Goal: Transaction & Acquisition: Purchase product/service

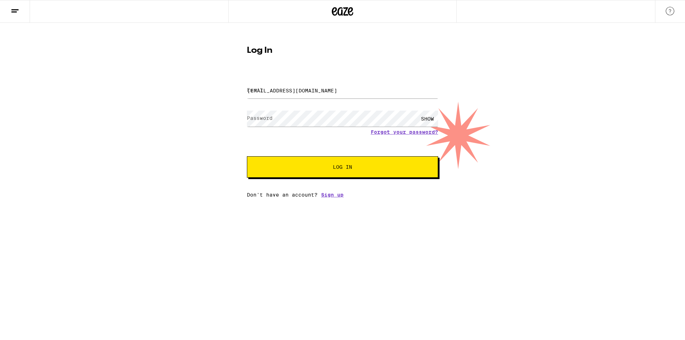
click at [272, 167] on button "Log In" at bounding box center [342, 166] width 191 height 21
click at [339, 167] on span "Log In" at bounding box center [342, 167] width 19 height 5
click at [316, 172] on button "Log In" at bounding box center [342, 166] width 191 height 21
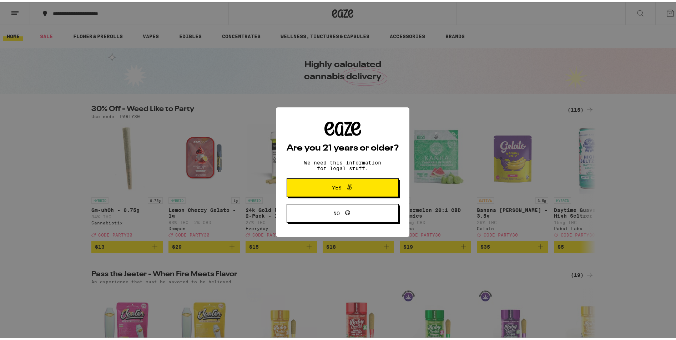
click at [334, 188] on span "Yes" at bounding box center [337, 185] width 10 height 5
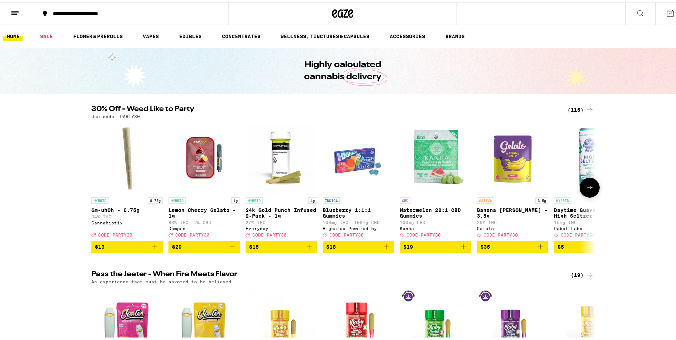
click at [585, 190] on icon at bounding box center [589, 185] width 9 height 9
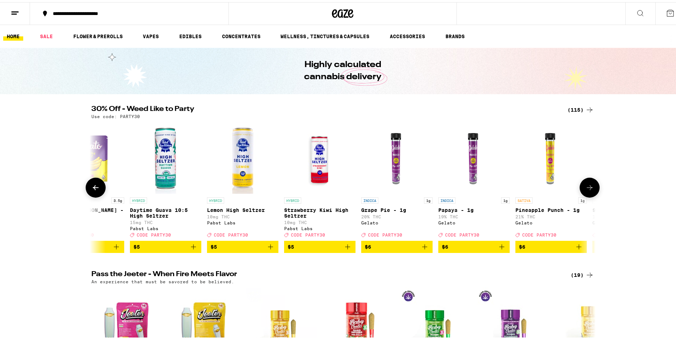
scroll to position [0, 425]
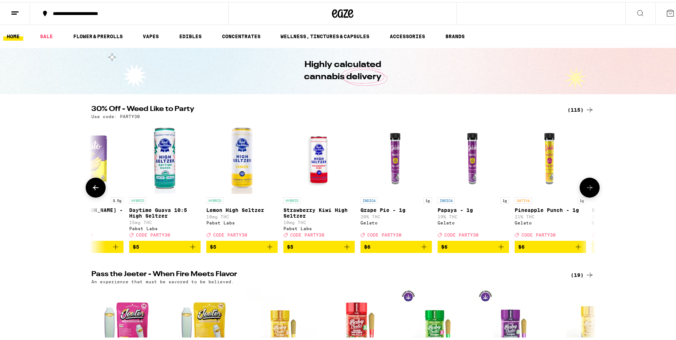
click at [585, 190] on icon at bounding box center [589, 185] width 9 height 9
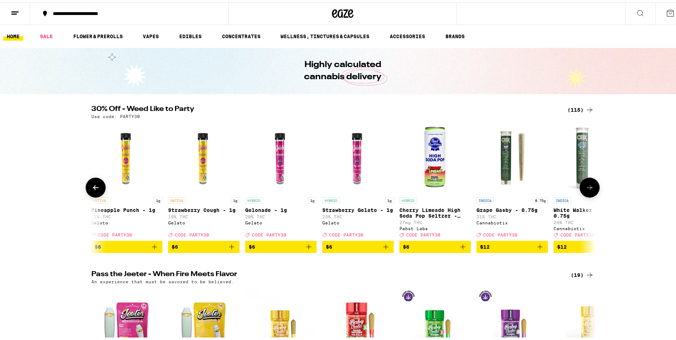
scroll to position [0, 850]
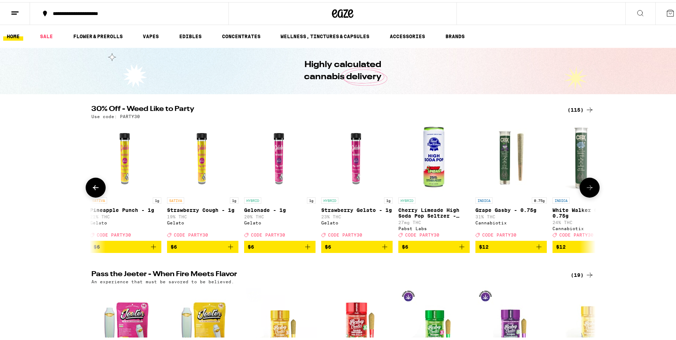
click at [585, 190] on icon at bounding box center [589, 185] width 9 height 9
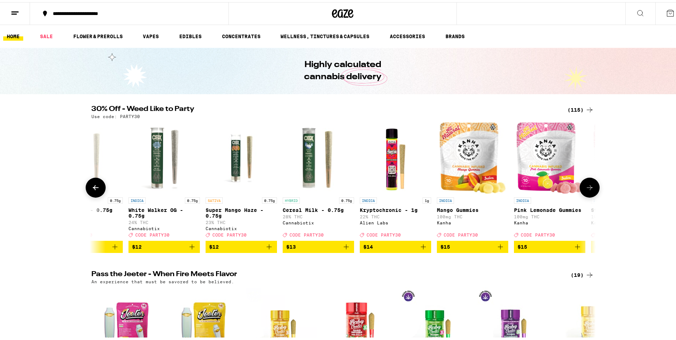
scroll to position [0, 1274]
click at [585, 190] on icon at bounding box center [589, 185] width 9 height 9
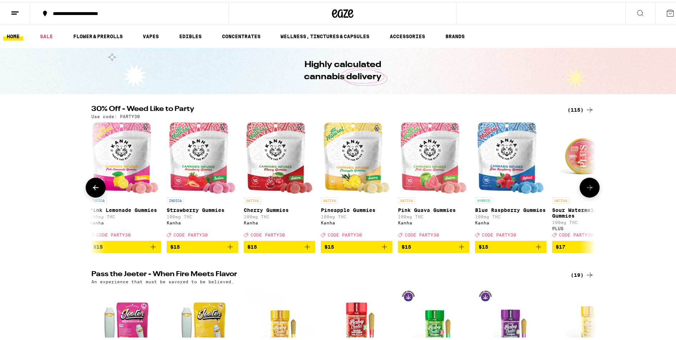
scroll to position [0, 1699]
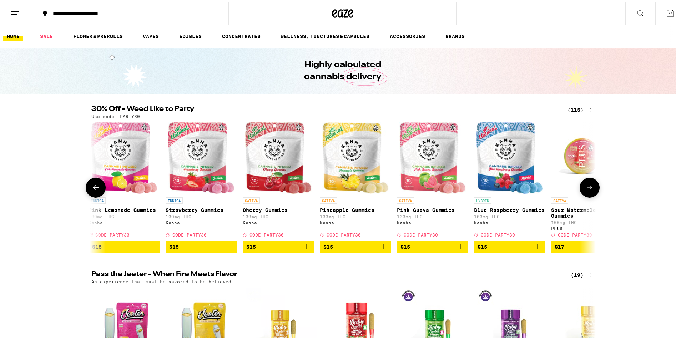
click at [585, 190] on icon at bounding box center [589, 185] width 9 height 9
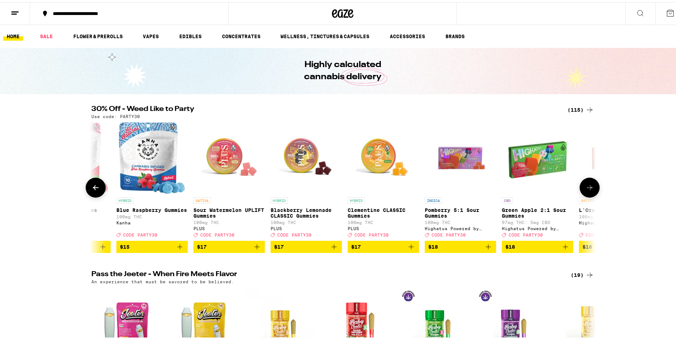
click at [585, 190] on icon at bounding box center [589, 185] width 9 height 9
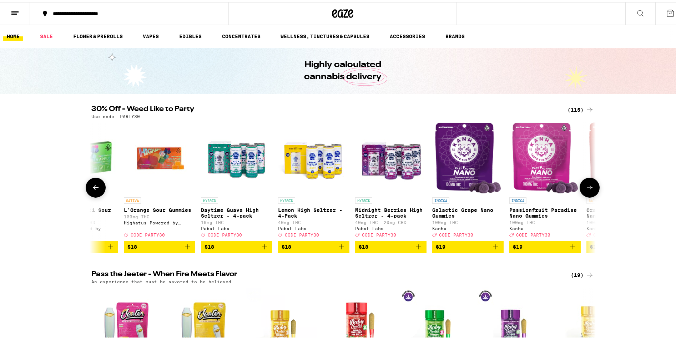
scroll to position [0, 2513]
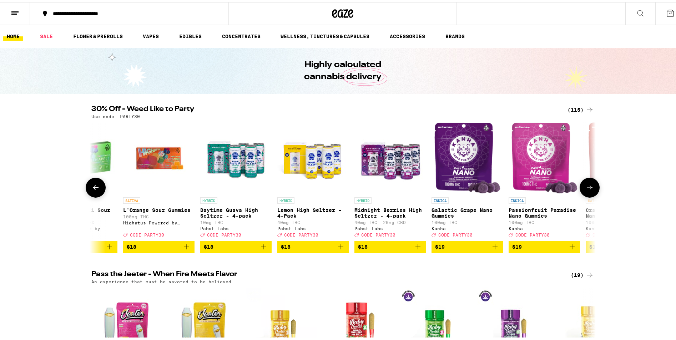
click at [585, 190] on icon at bounding box center [589, 185] width 9 height 9
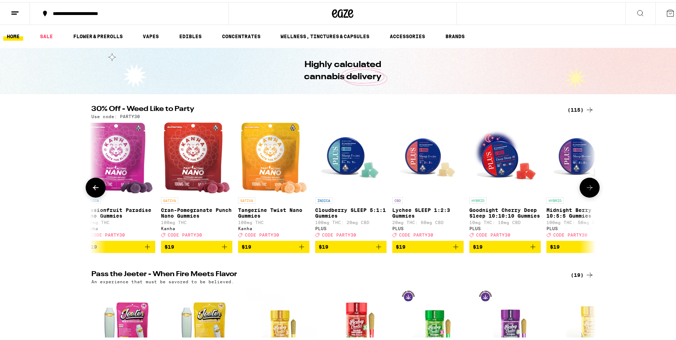
click at [585, 190] on icon at bounding box center [589, 185] width 9 height 9
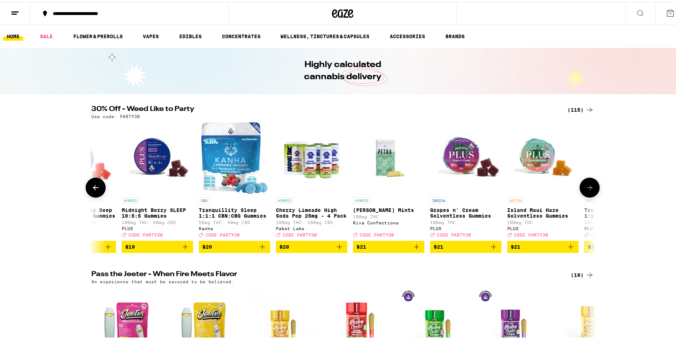
click at [585, 190] on icon at bounding box center [589, 185] width 9 height 9
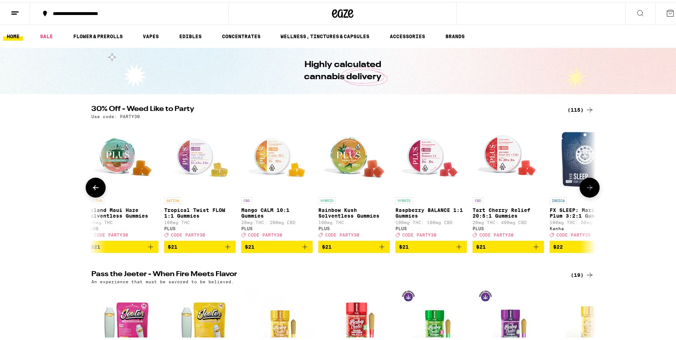
scroll to position [0, 3787]
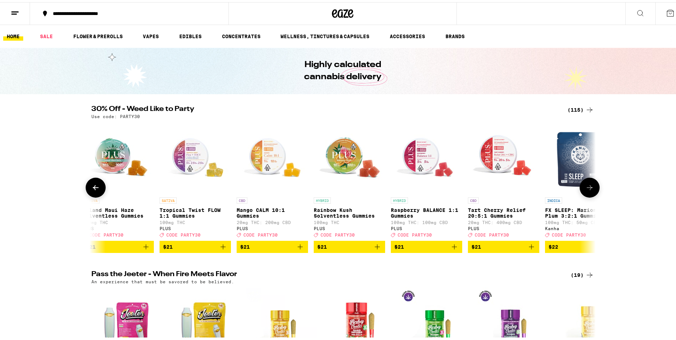
click at [585, 190] on icon at bounding box center [589, 185] width 9 height 9
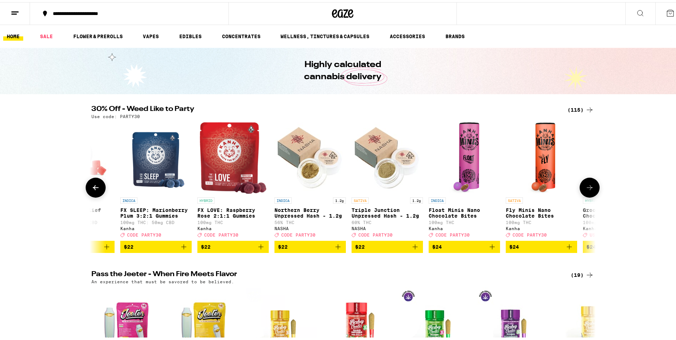
click at [585, 190] on icon at bounding box center [589, 185] width 9 height 9
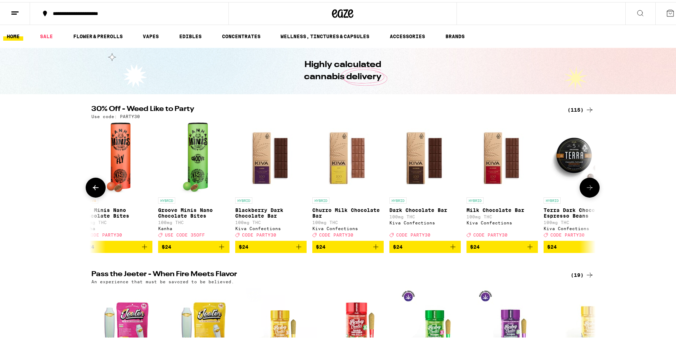
click at [585, 190] on icon at bounding box center [589, 185] width 9 height 9
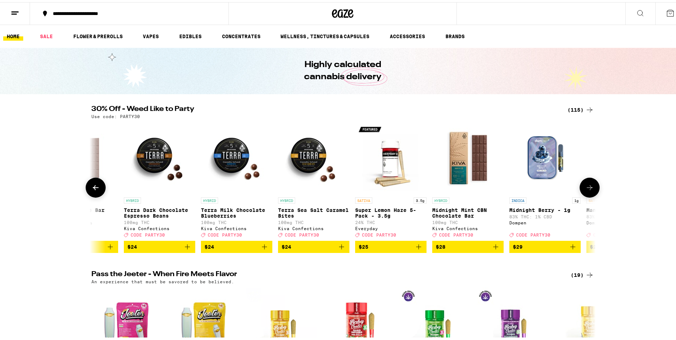
scroll to position [0, 5061]
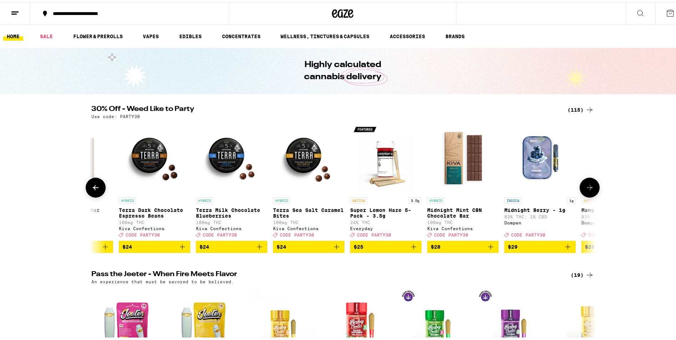
click at [585, 190] on icon at bounding box center [589, 185] width 9 height 9
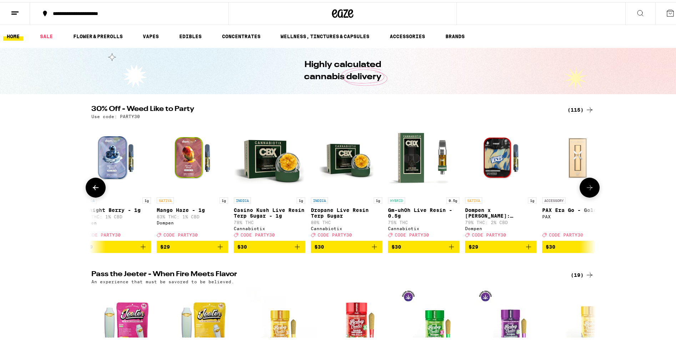
click at [585, 190] on icon at bounding box center [589, 185] width 9 height 9
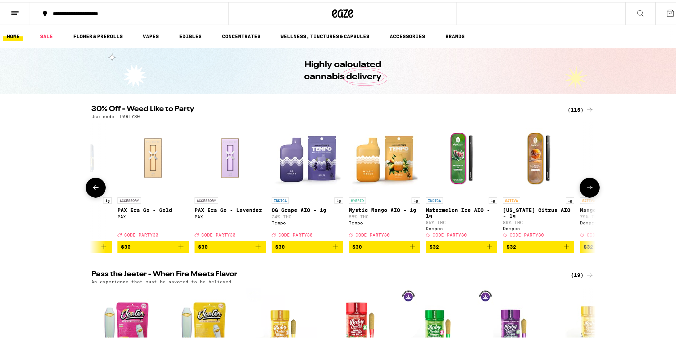
click at [585, 190] on icon at bounding box center [589, 185] width 9 height 9
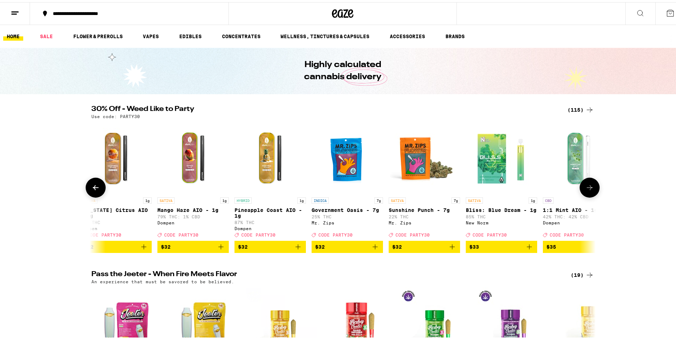
scroll to position [0, 6336]
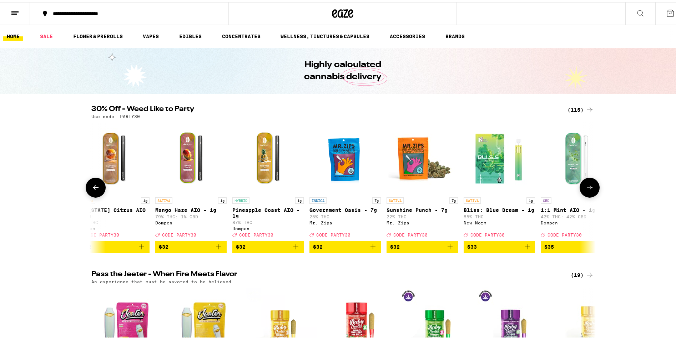
click at [91, 190] on icon at bounding box center [95, 185] width 9 height 9
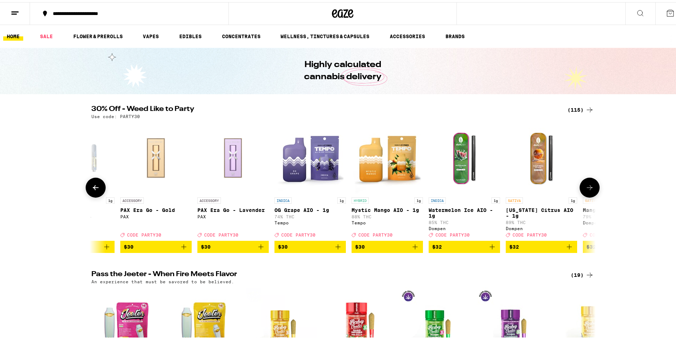
click at [91, 190] on icon at bounding box center [95, 185] width 9 height 9
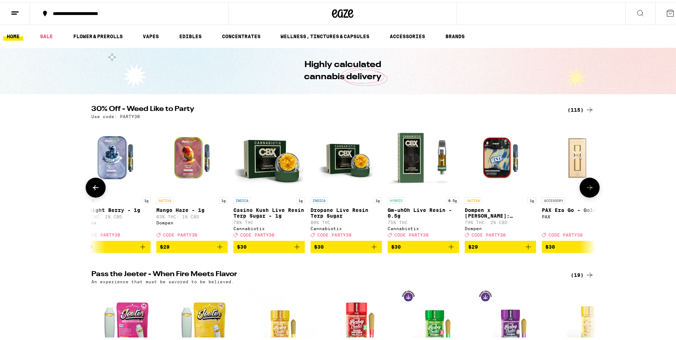
click at [91, 190] on icon at bounding box center [95, 185] width 9 height 9
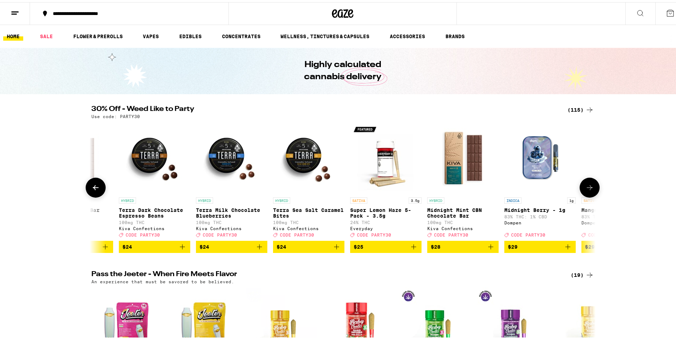
click at [91, 190] on icon at bounding box center [95, 185] width 9 height 9
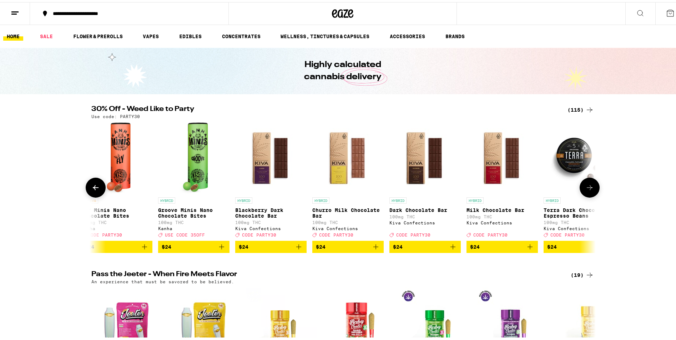
click at [91, 190] on icon at bounding box center [95, 185] width 9 height 9
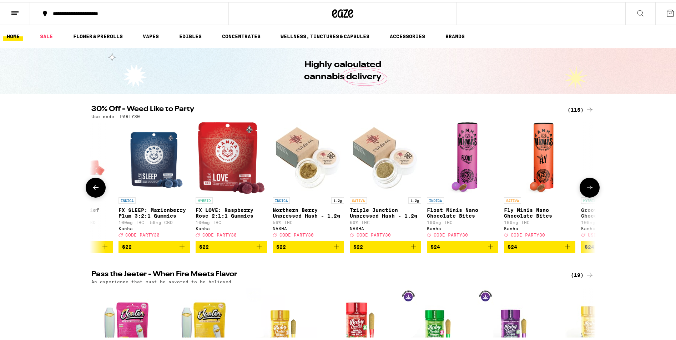
scroll to position [0, 4212]
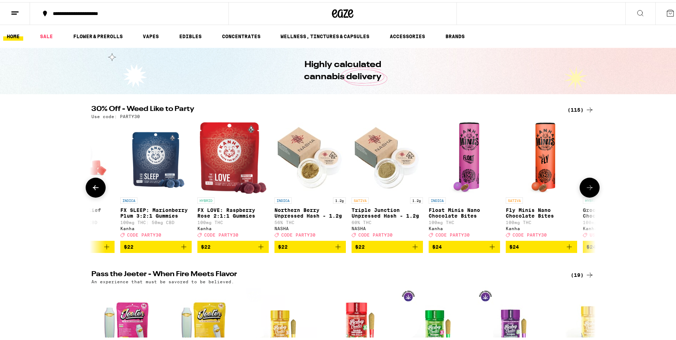
click at [91, 190] on icon at bounding box center [95, 185] width 9 height 9
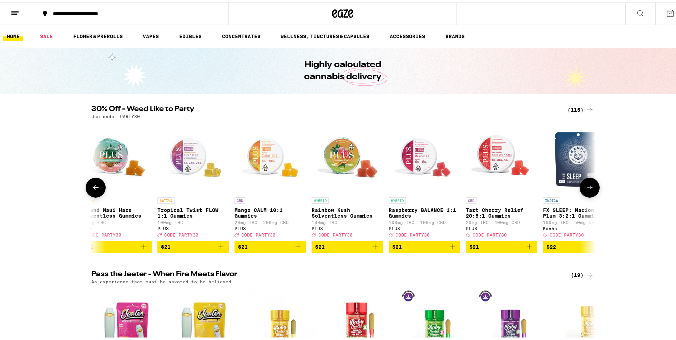
click at [91, 190] on icon at bounding box center [95, 185] width 9 height 9
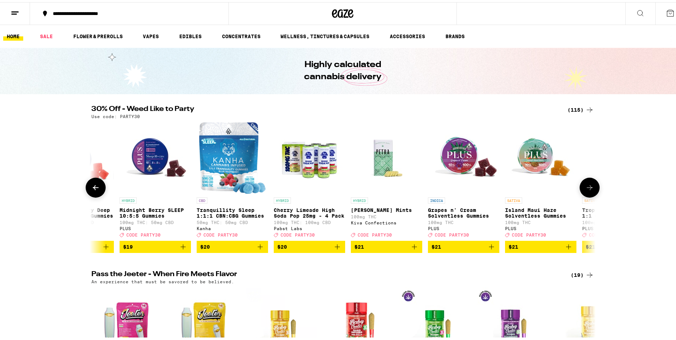
click at [91, 190] on icon at bounding box center [95, 185] width 9 height 9
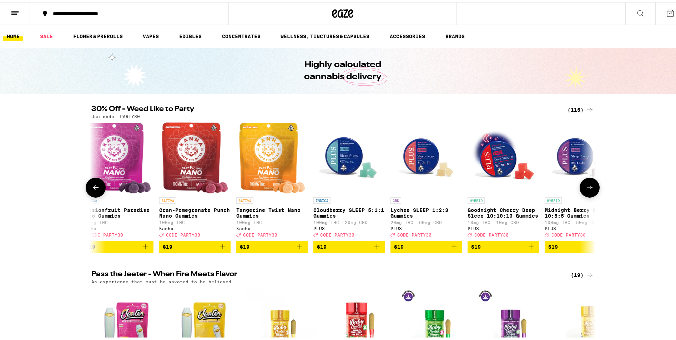
click at [91, 190] on icon at bounding box center [95, 185] width 9 height 9
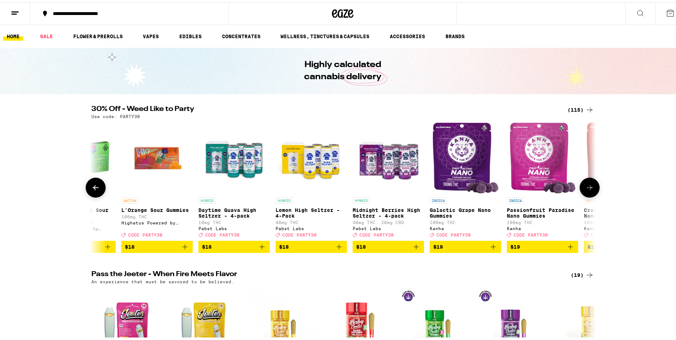
click at [91, 190] on icon at bounding box center [95, 185] width 9 height 9
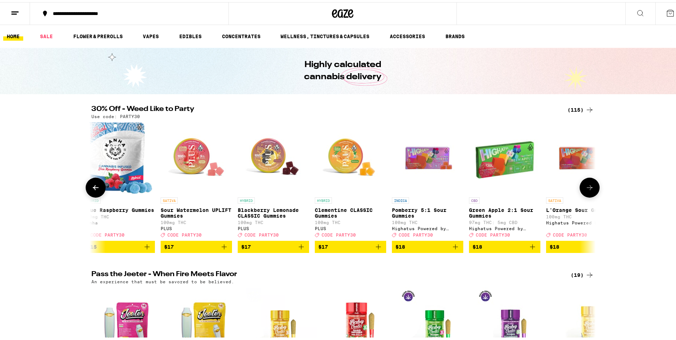
click at [91, 190] on icon at bounding box center [95, 185] width 9 height 9
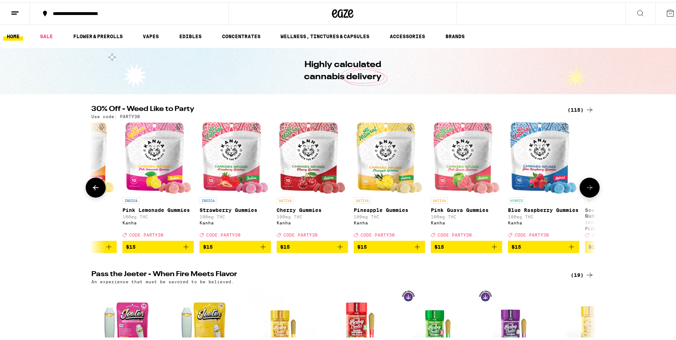
scroll to position [0, 1665]
click at [91, 190] on icon at bounding box center [95, 185] width 9 height 9
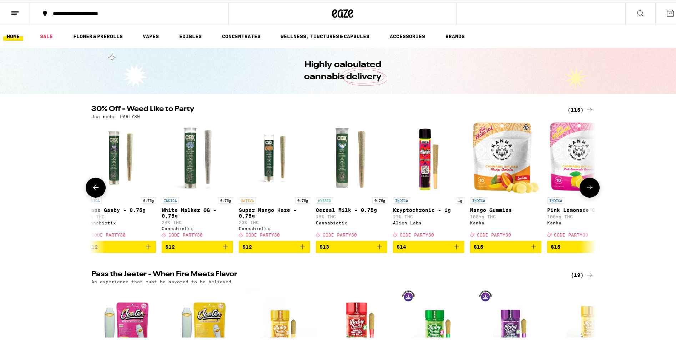
click at [91, 190] on icon at bounding box center [95, 185] width 9 height 9
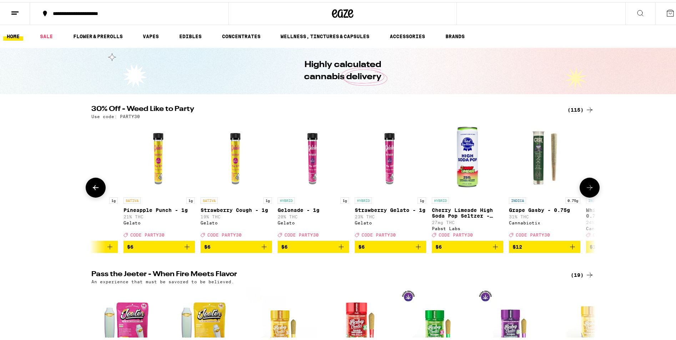
scroll to position [0, 815]
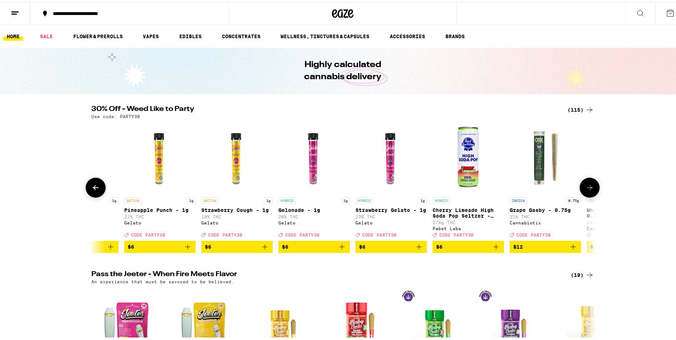
click at [585, 196] on button at bounding box center [590, 186] width 20 height 20
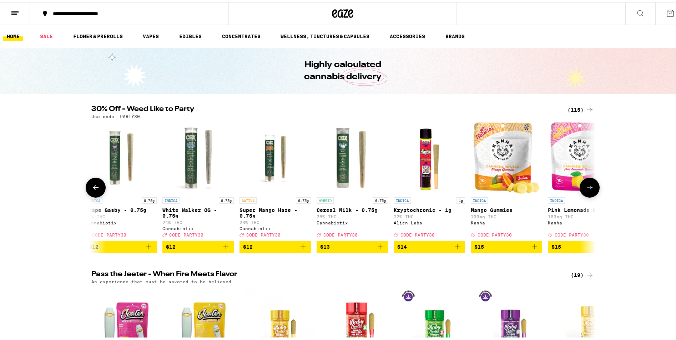
scroll to position [0, 1240]
click at [524, 249] on span "$15" at bounding box center [506, 245] width 64 height 9
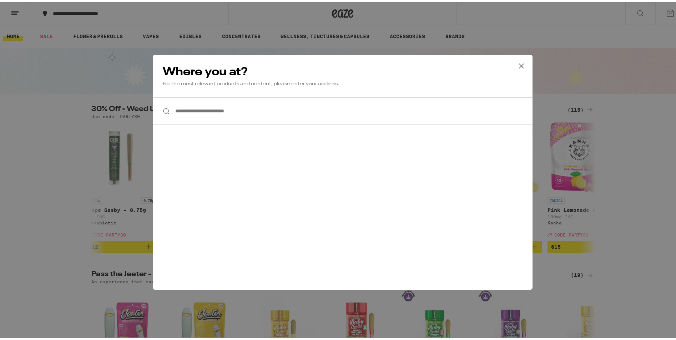
click at [519, 64] on icon at bounding box center [521, 63] width 4 height 4
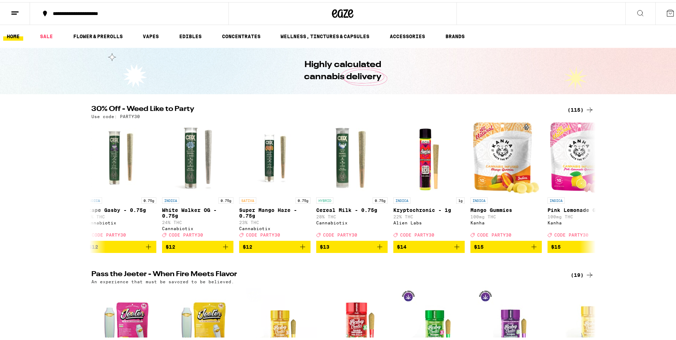
click at [65, 9] on div "**********" at bounding box center [132, 11] width 166 height 5
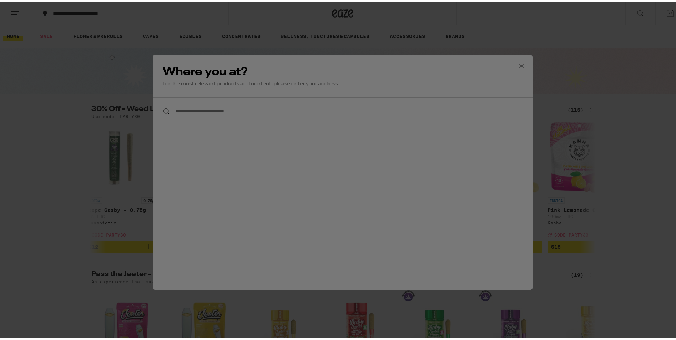
scroll to position [0, 0]
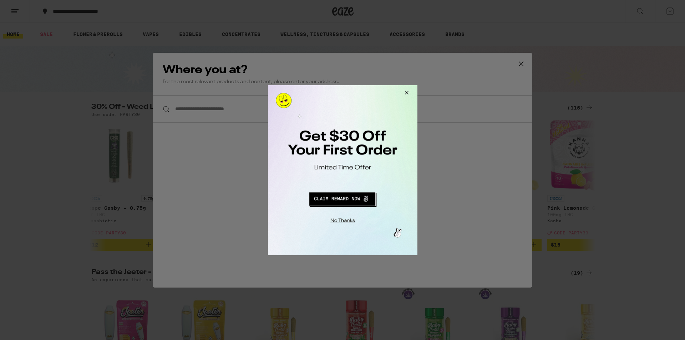
click at [522, 64] on div at bounding box center [342, 170] width 685 height 340
click at [355, 221] on button "Close Modal" at bounding box center [341, 219] width 145 height 11
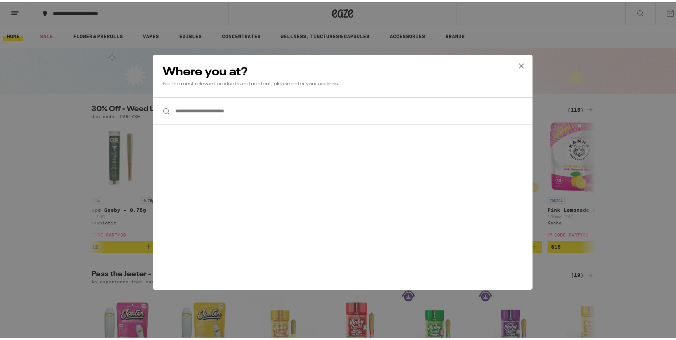
click at [516, 63] on icon at bounding box center [521, 64] width 11 height 11
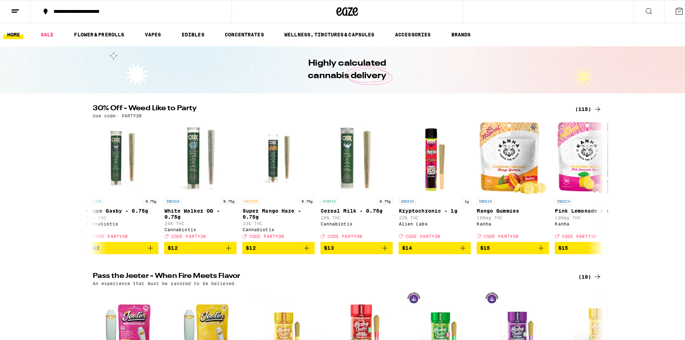
scroll to position [0, 1240]
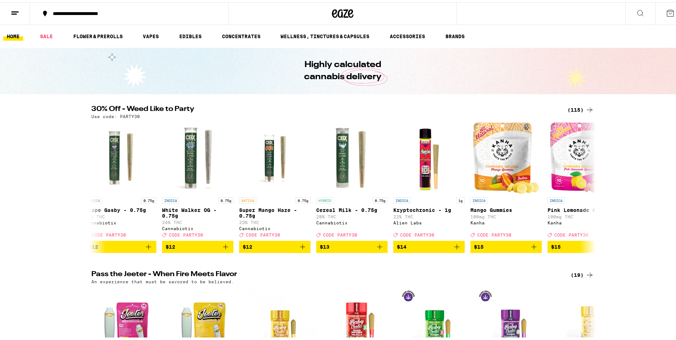
click at [11, 10] on icon at bounding box center [15, 11] width 9 height 9
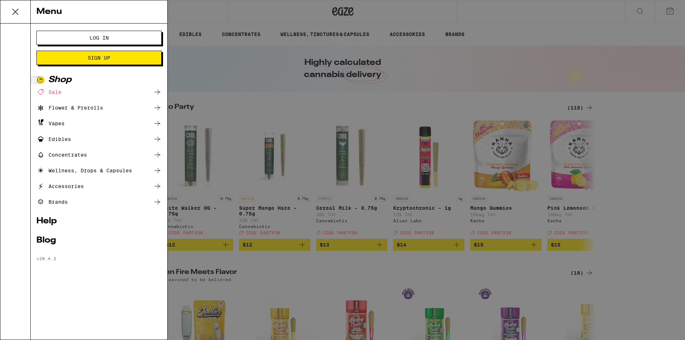
click at [78, 40] on span "Log In" at bounding box center [98, 37] width 67 height 5
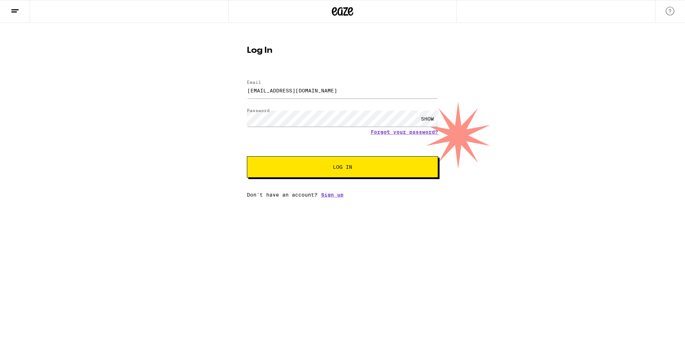
click at [267, 160] on button "Log In" at bounding box center [342, 166] width 191 height 21
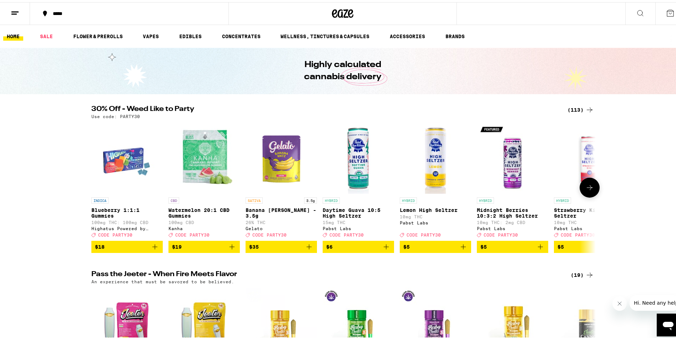
click at [586, 190] on icon at bounding box center [589, 185] width 9 height 9
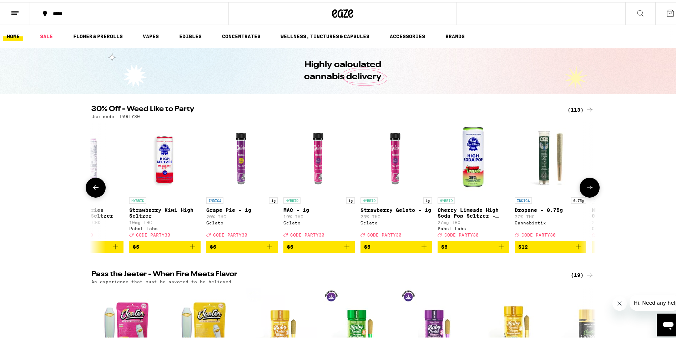
click at [586, 190] on icon at bounding box center [589, 185] width 9 height 9
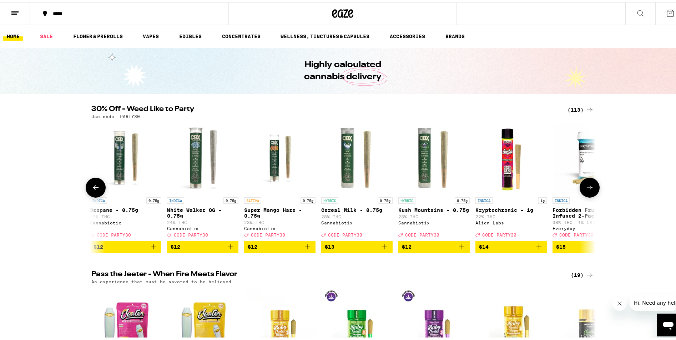
click at [586, 190] on icon at bounding box center [589, 185] width 9 height 9
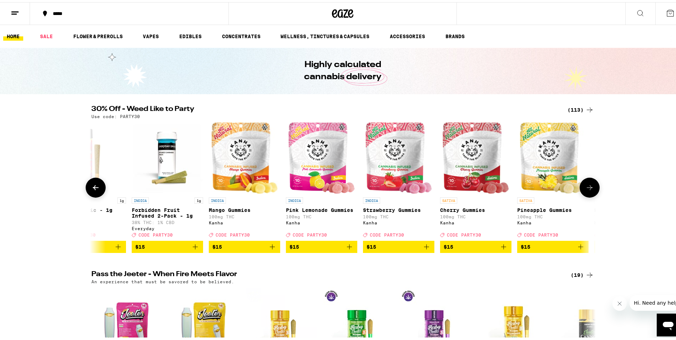
scroll to position [0, 1274]
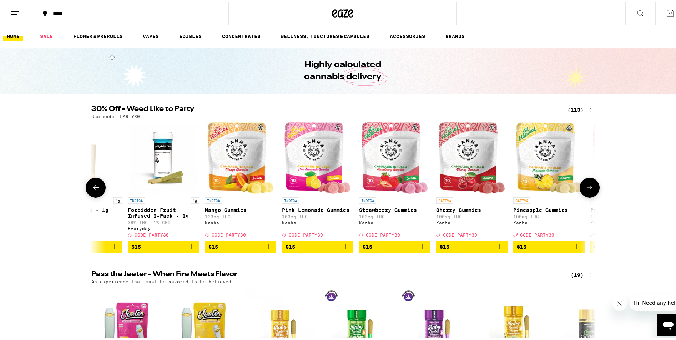
click at [585, 190] on icon at bounding box center [589, 185] width 9 height 9
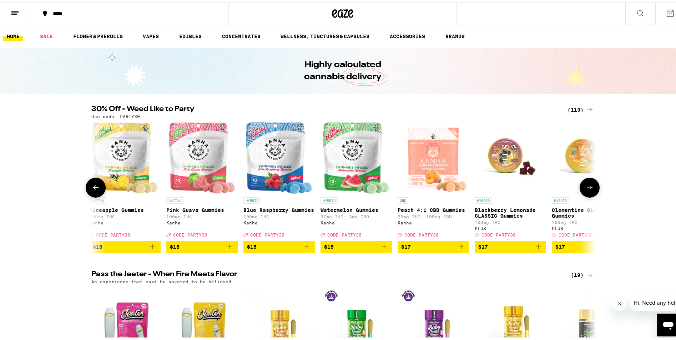
scroll to position [0, 1699]
